Goal: Transaction & Acquisition: Purchase product/service

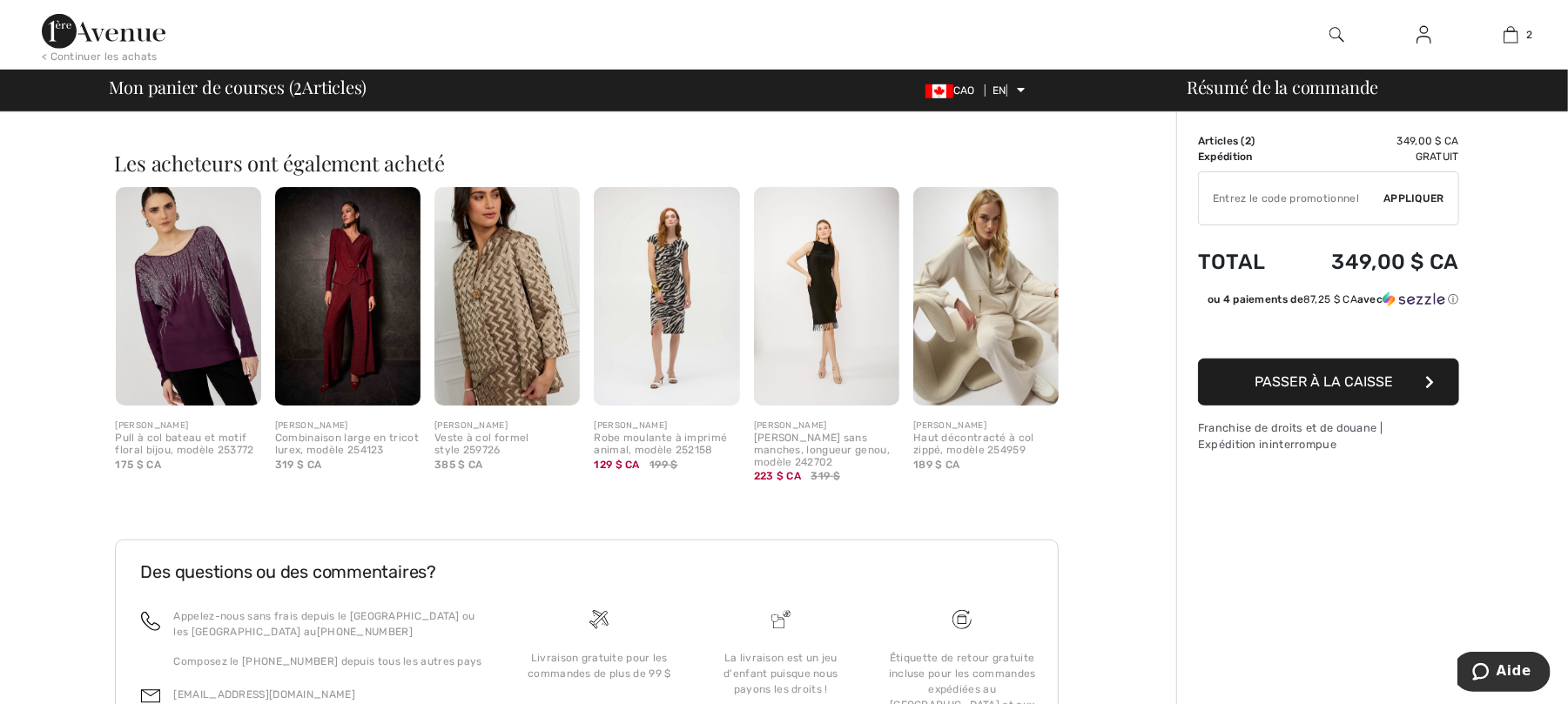
scroll to position [798, 0]
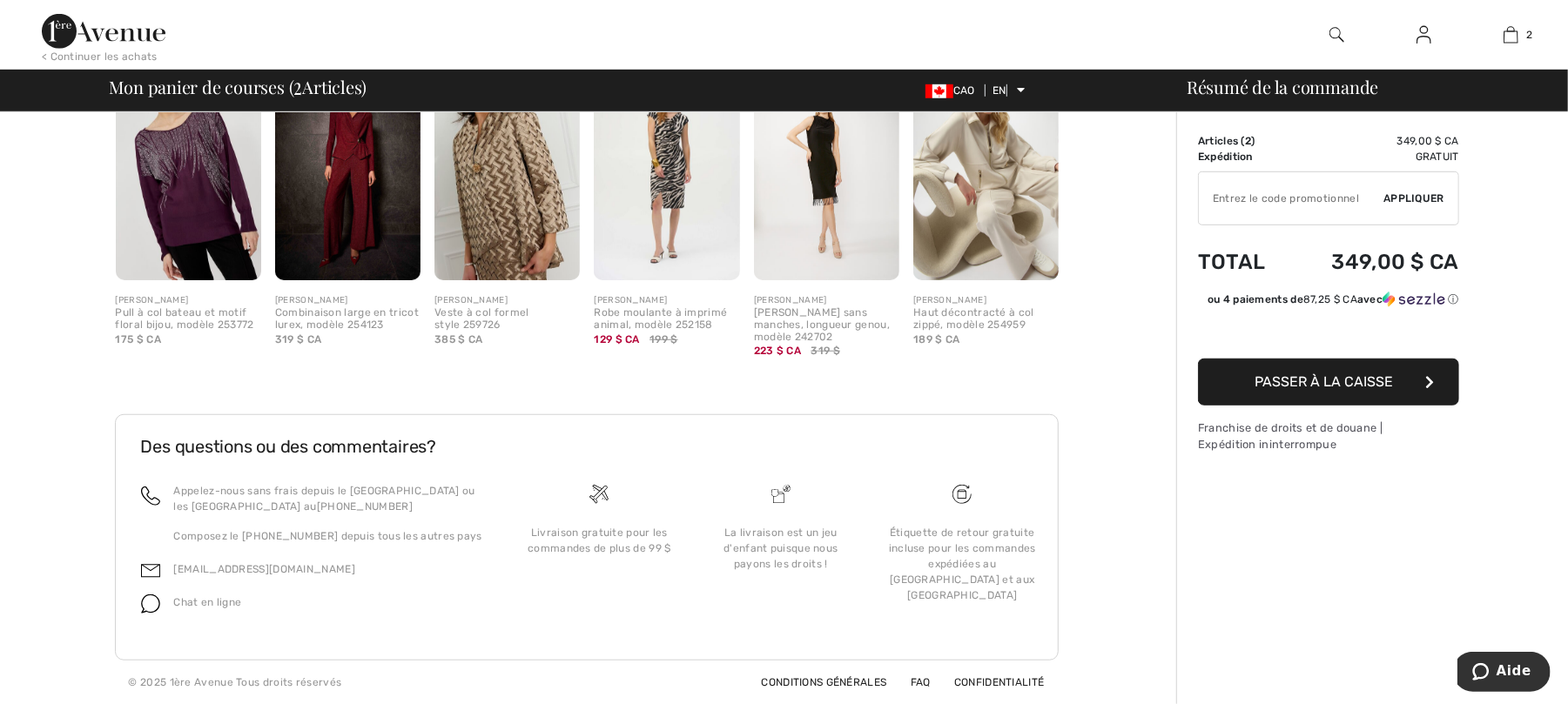
click at [1314, 388] on font "Passer à la caisse" at bounding box center [1325, 381] width 138 height 17
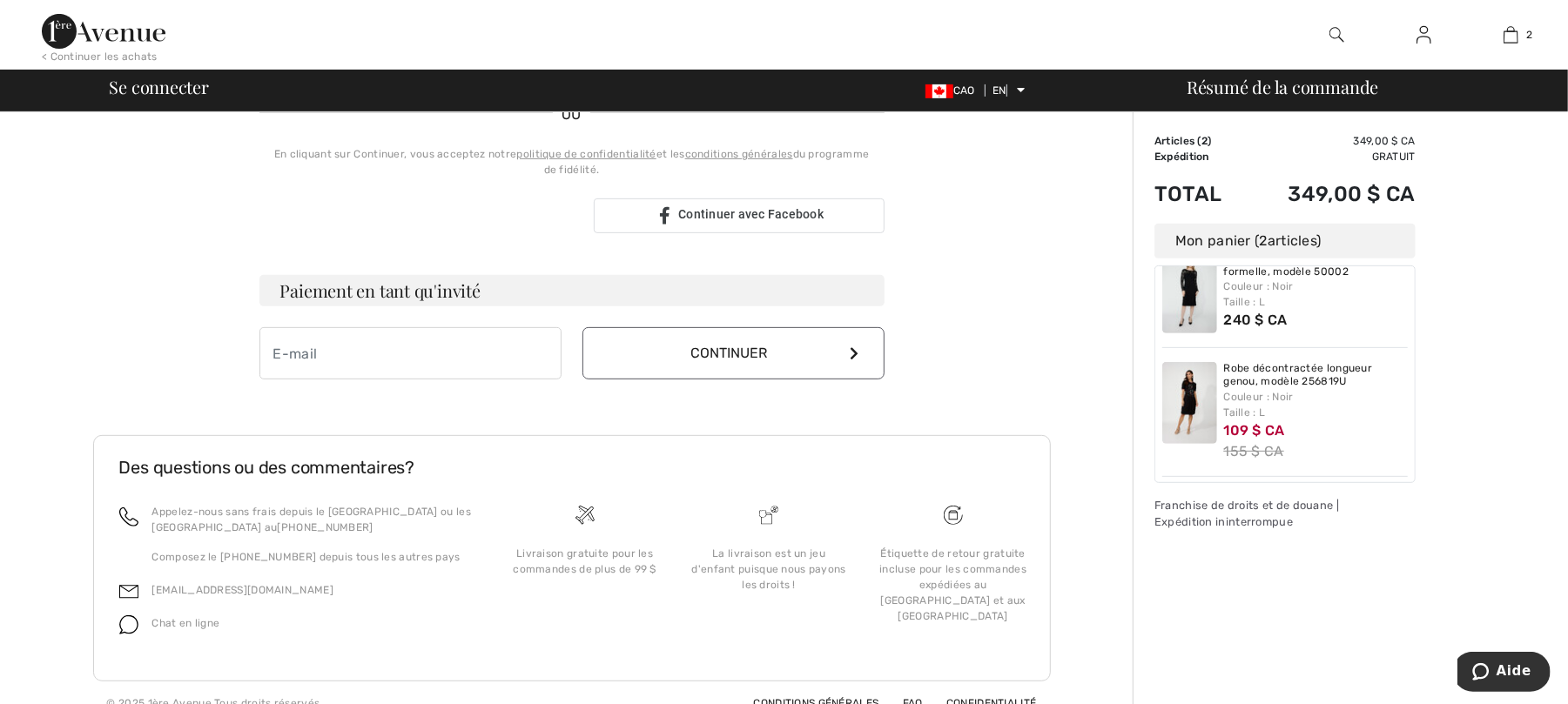
scroll to position [423, 0]
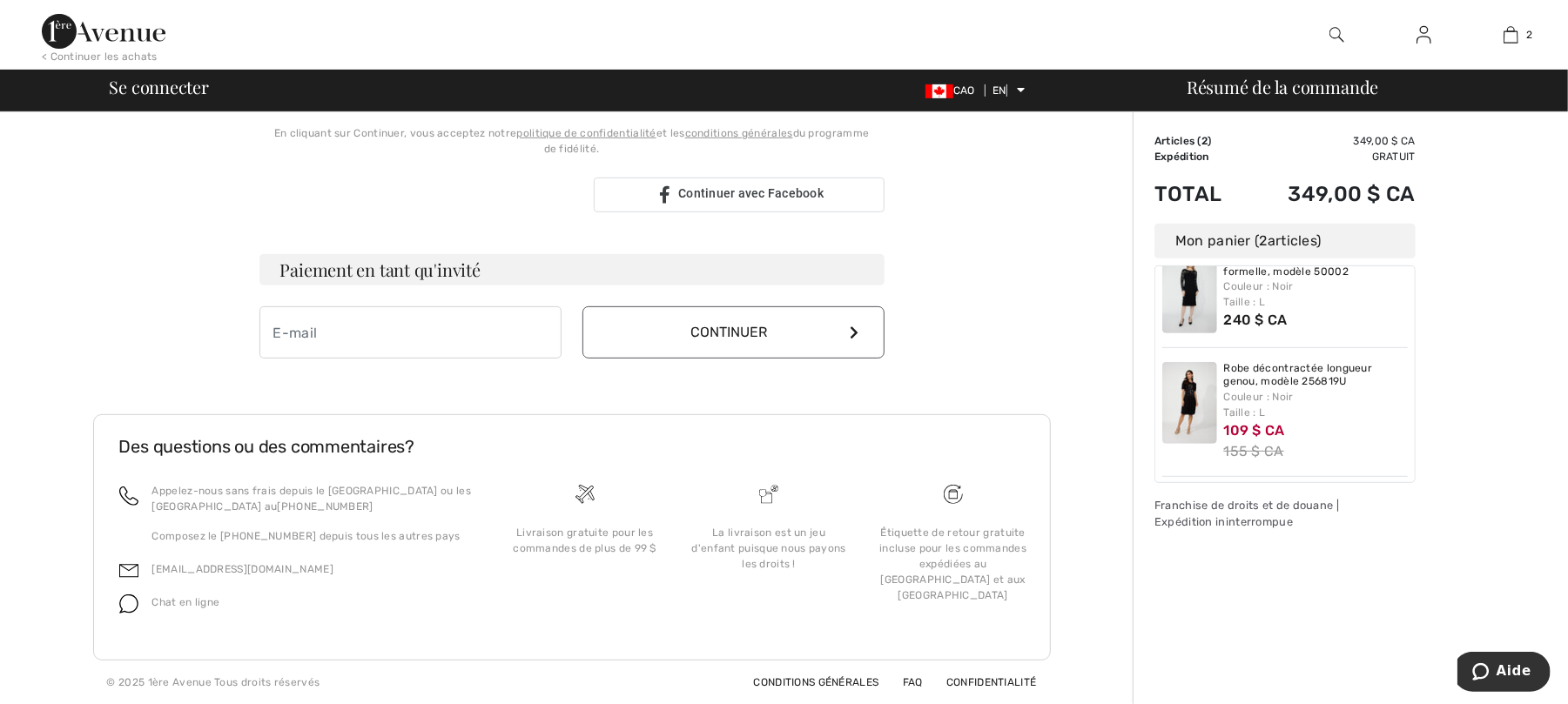
click at [704, 352] on button "Continuer" at bounding box center [733, 332] width 302 height 52
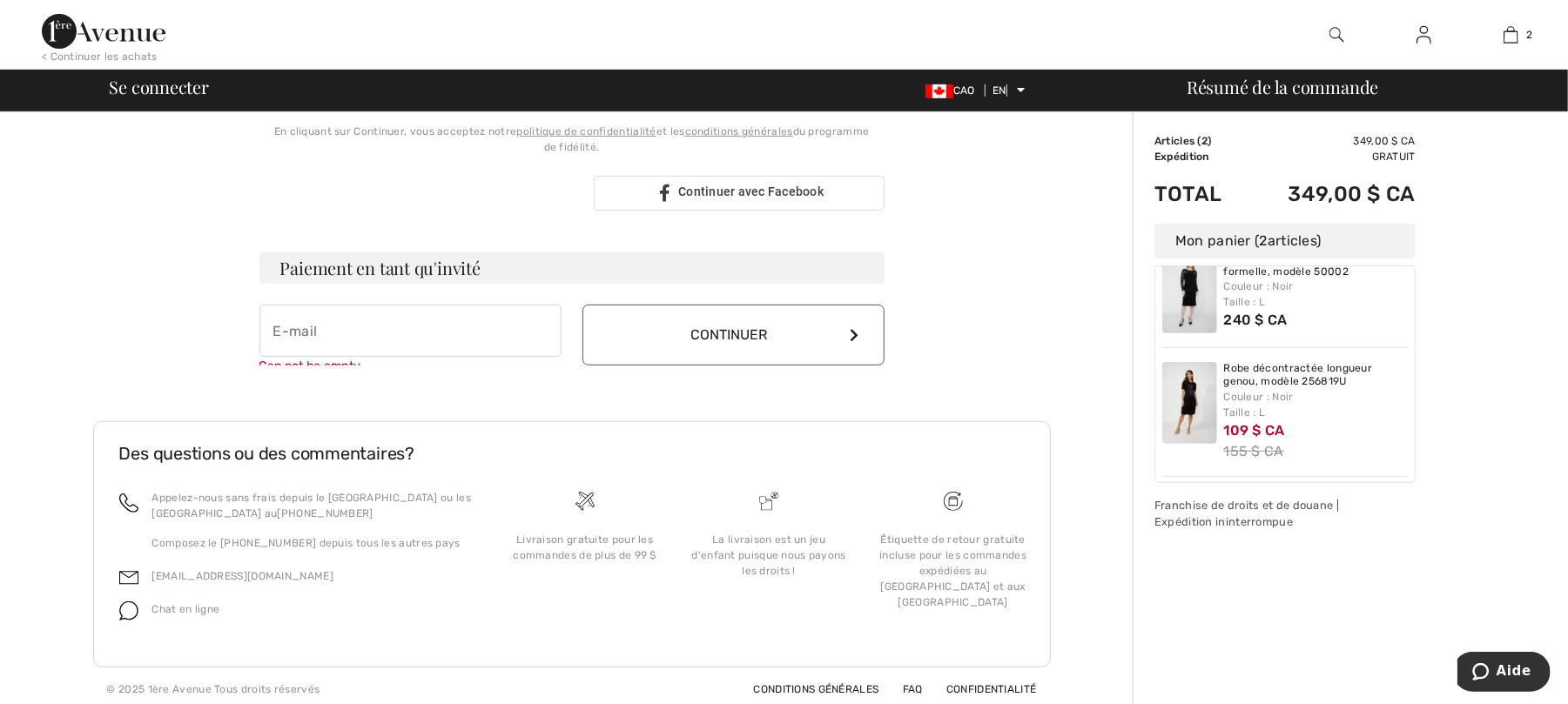
scroll to position [443, 0]
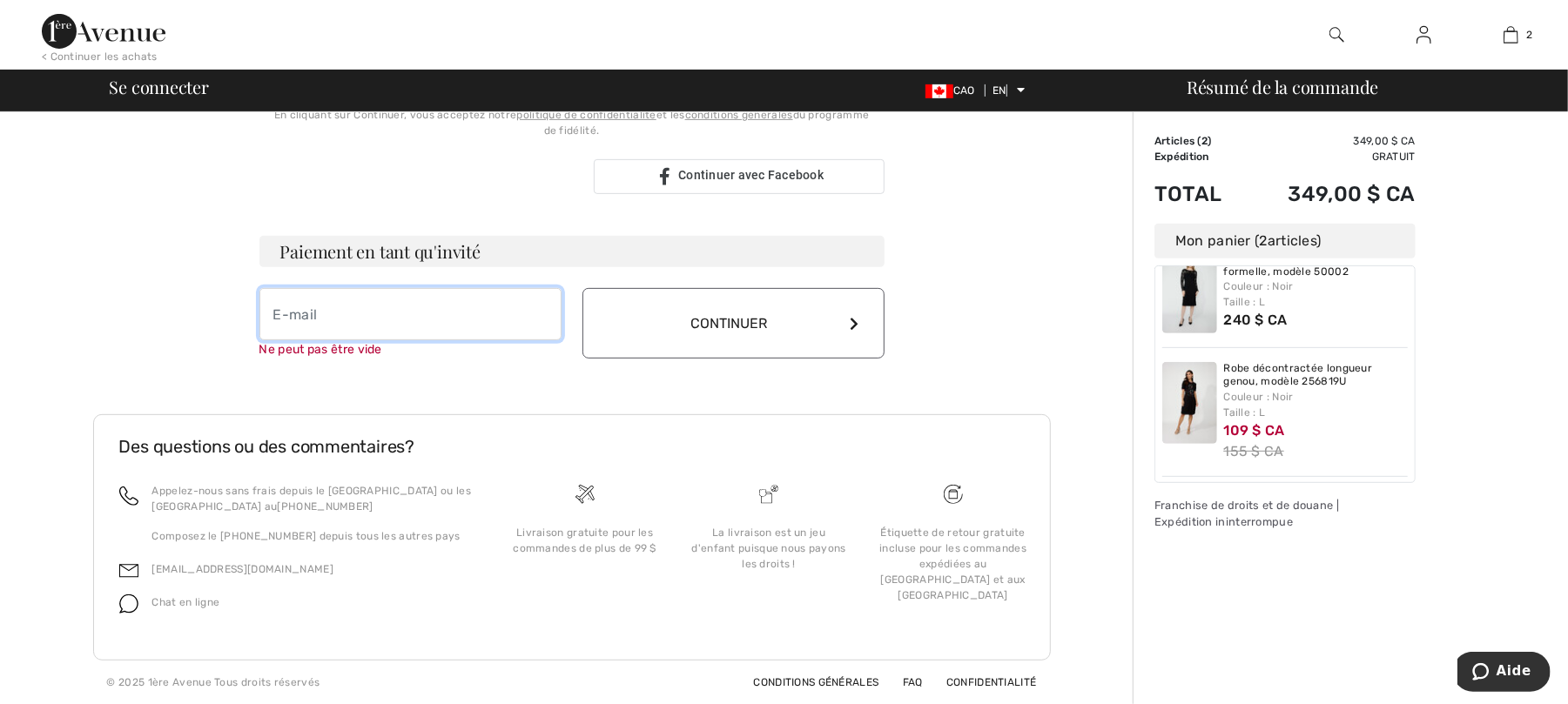
click at [280, 308] on input "email" at bounding box center [410, 314] width 302 height 52
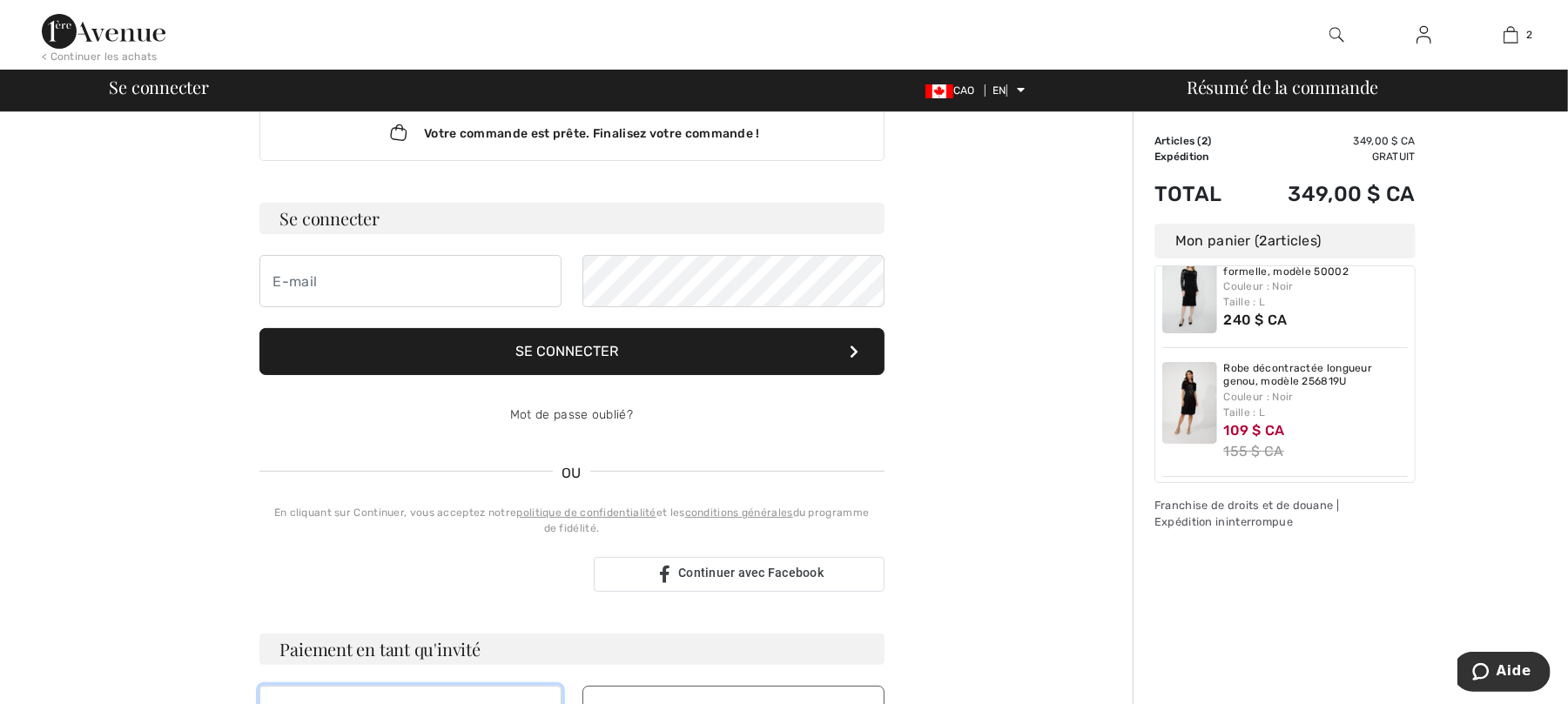
scroll to position [0, 0]
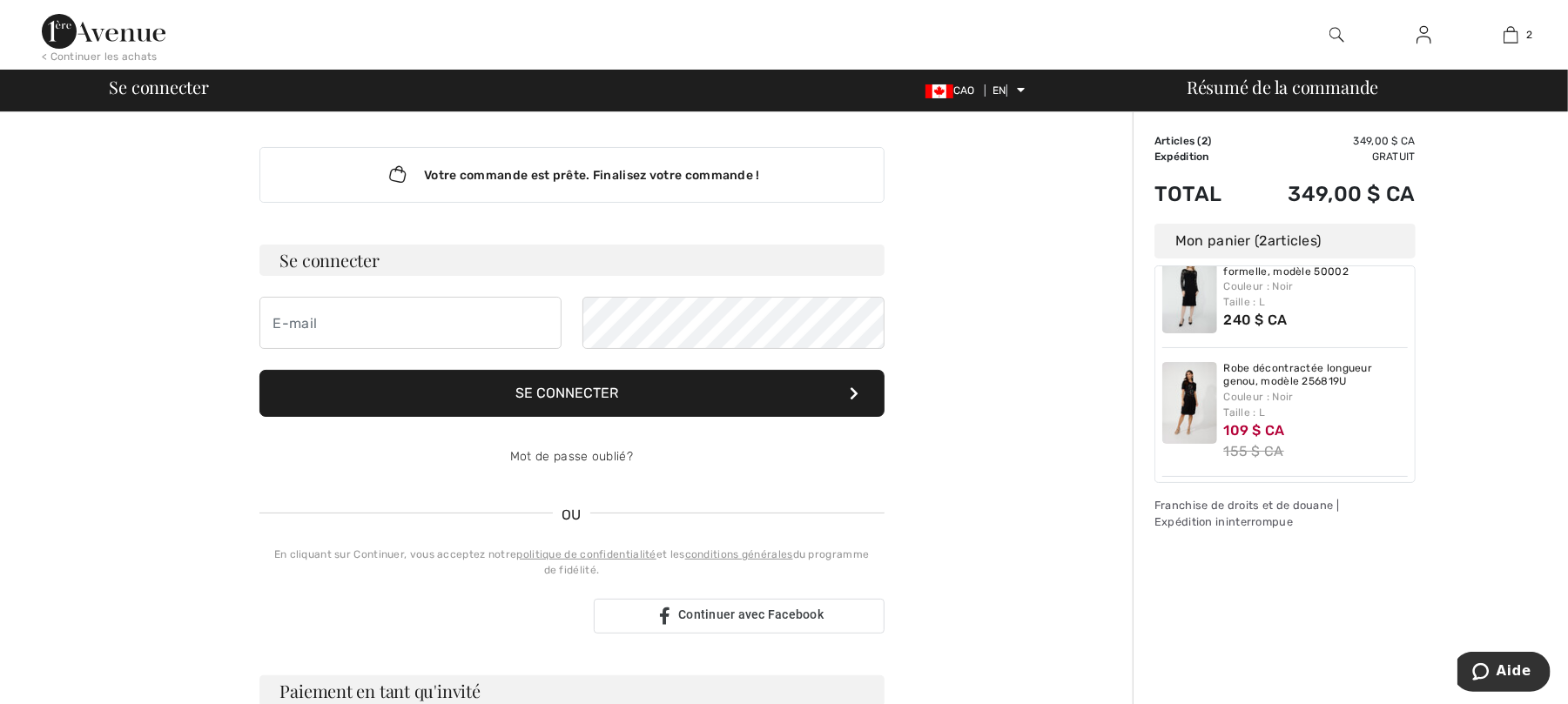
type input "j"
click at [273, 324] on input "email" at bounding box center [410, 323] width 302 height 52
type input "jacrea53@hotmail.com"
click at [850, 395] on icon at bounding box center [855, 394] width 9 height 14
